Goal: Transaction & Acquisition: Book appointment/travel/reservation

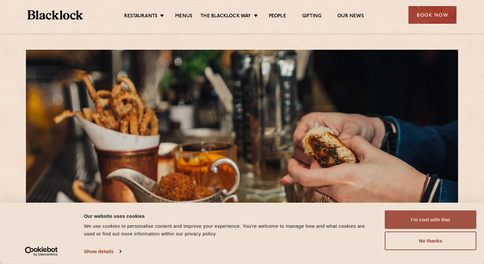
click at [437, 218] on button "I'm cool with that" at bounding box center [431, 219] width 92 height 19
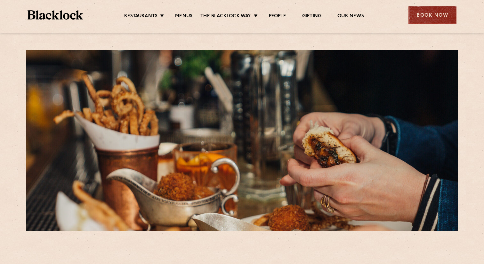
click at [440, 19] on div "Book Now" at bounding box center [433, 15] width 48 height 18
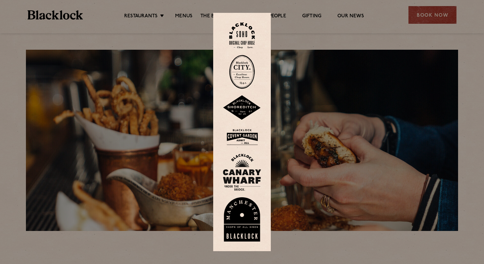
click at [241, 169] on img at bounding box center [242, 171] width 38 height 37
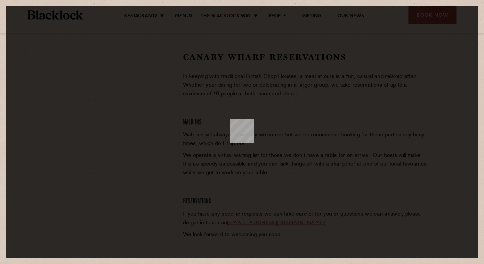
click at [254, 132] on com-1password-button at bounding box center [254, 132] width 0 height 0
type input "[EMAIL_ADDRESS][DOMAIN_NAME]"
